Goal: Transaction & Acquisition: Purchase product/service

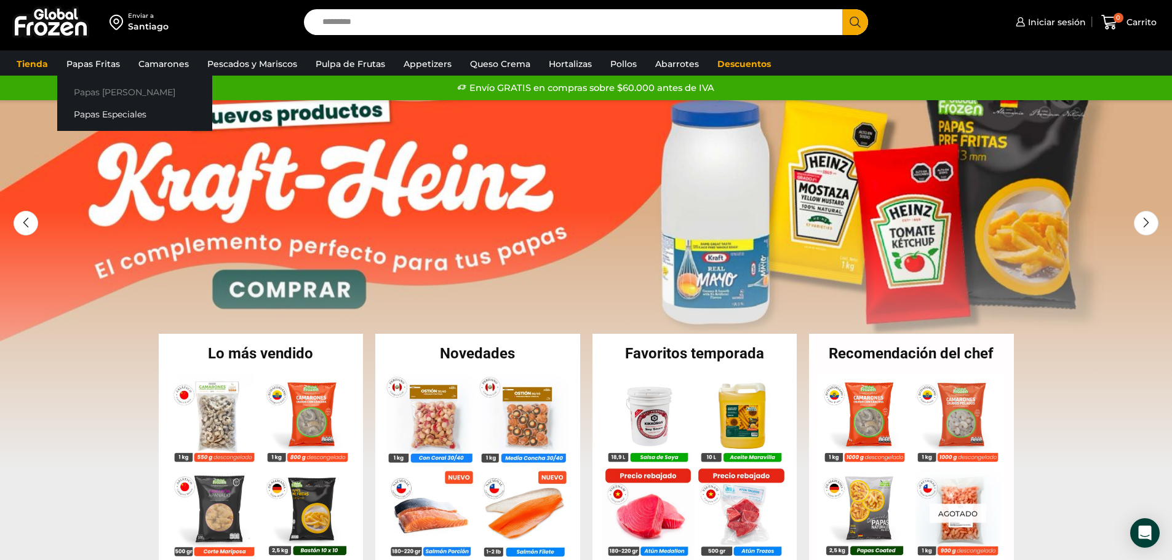
drag, startPoint x: 85, startPoint y: 64, endPoint x: 87, endPoint y: 85, distance: 21.1
click at [85, 64] on link "Papas Fritas" at bounding box center [93, 63] width 66 height 23
click at [102, 98] on link "Papas [PERSON_NAME]" at bounding box center [134, 92] width 155 height 23
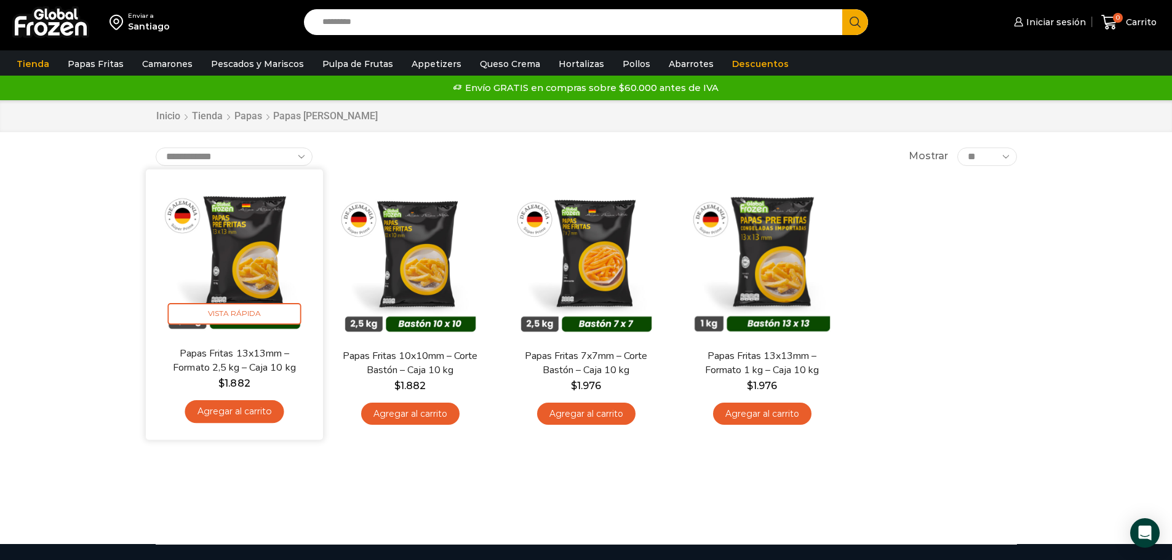
click at [246, 281] on img at bounding box center [234, 257] width 159 height 159
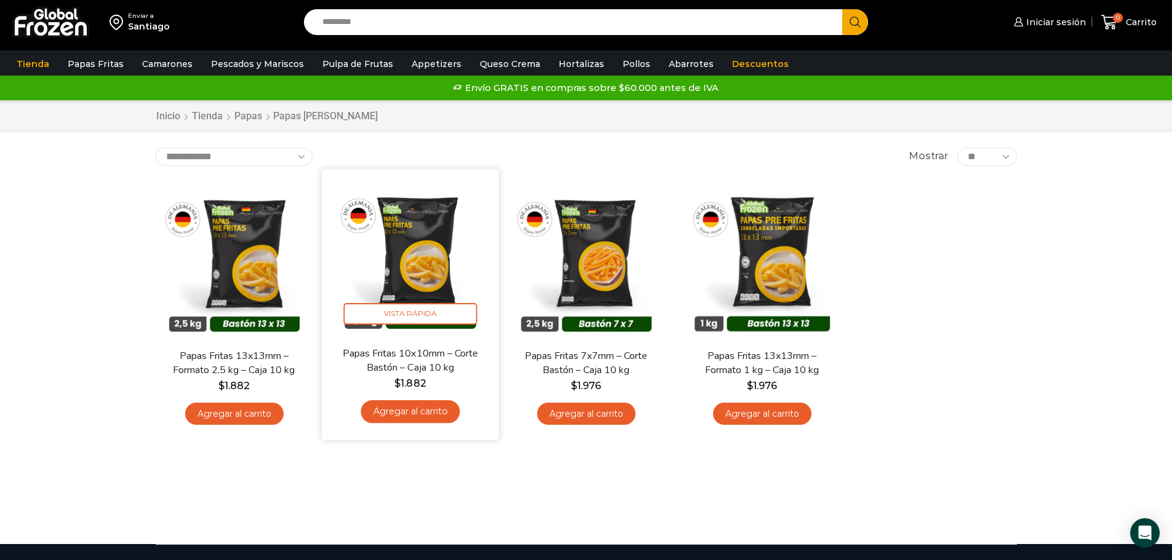
click at [437, 261] on img at bounding box center [410, 257] width 159 height 159
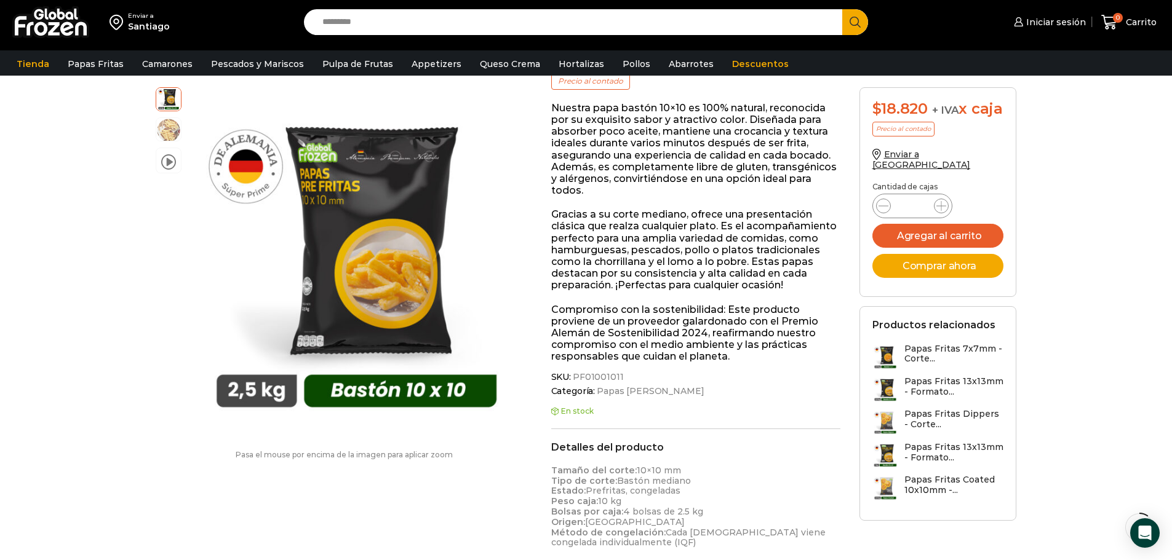
scroll to position [185, 0]
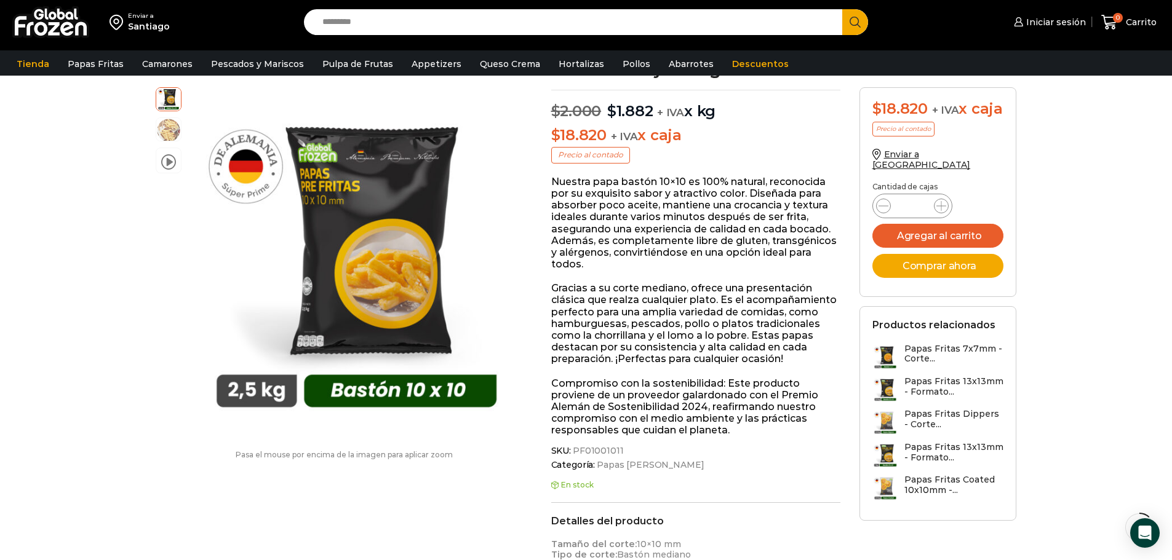
scroll to position [0, 0]
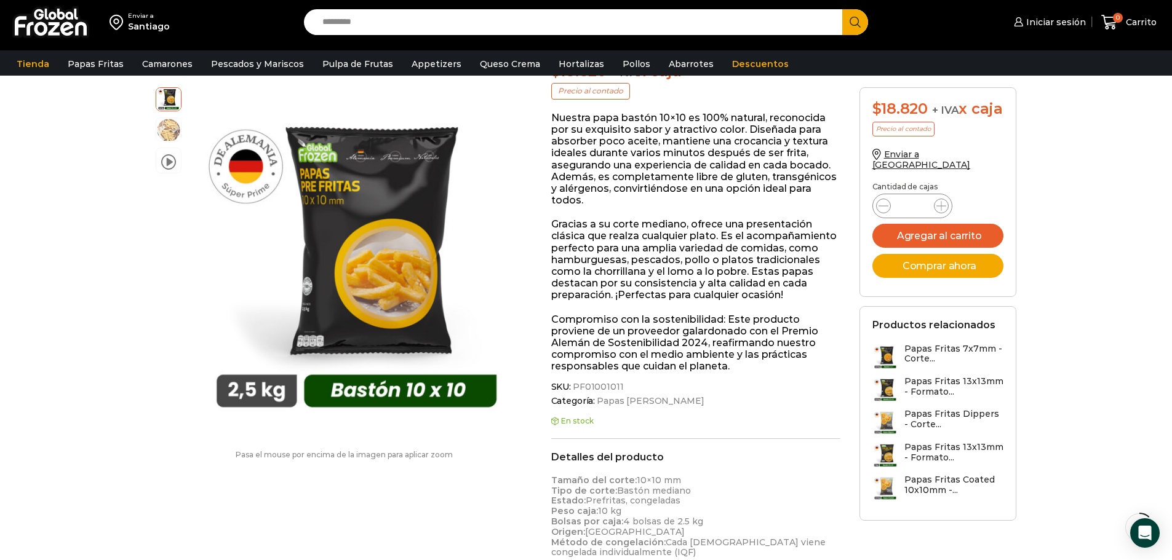
scroll to position [185, 0]
